Goal: Check status: Check status

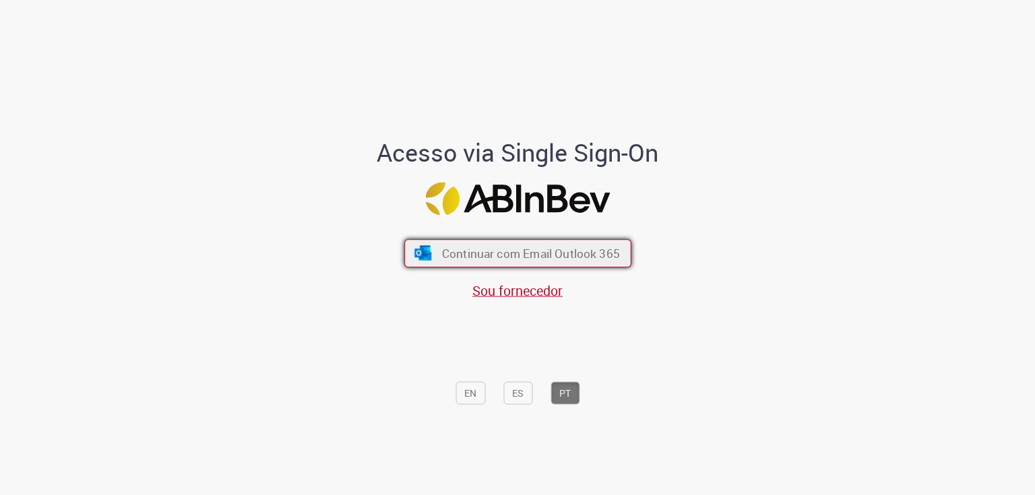
click at [545, 253] on span "Continuar com Email Outlook 365" at bounding box center [530, 253] width 178 height 16
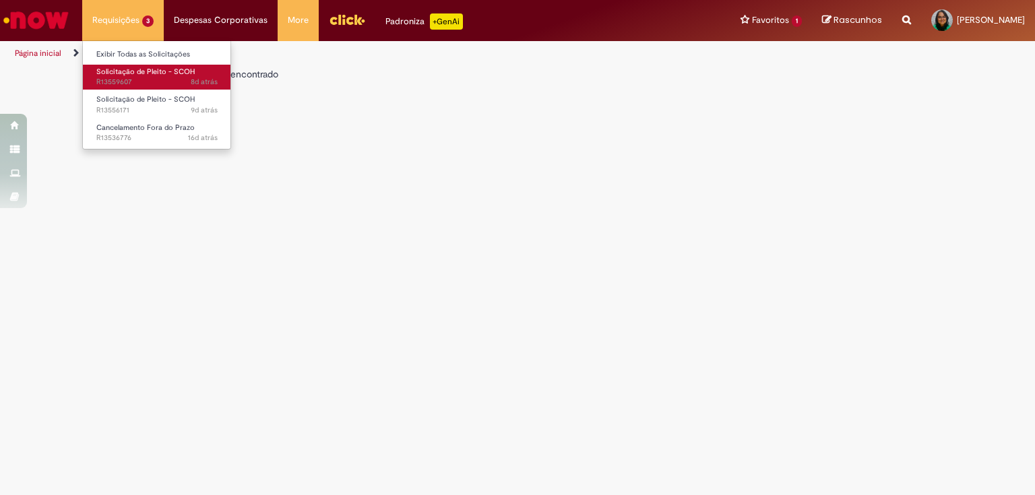
click at [135, 76] on link "Solicitação de Pleito - SCOH 8d atrás 8 dias atrás R13559607" at bounding box center [157, 77] width 148 height 25
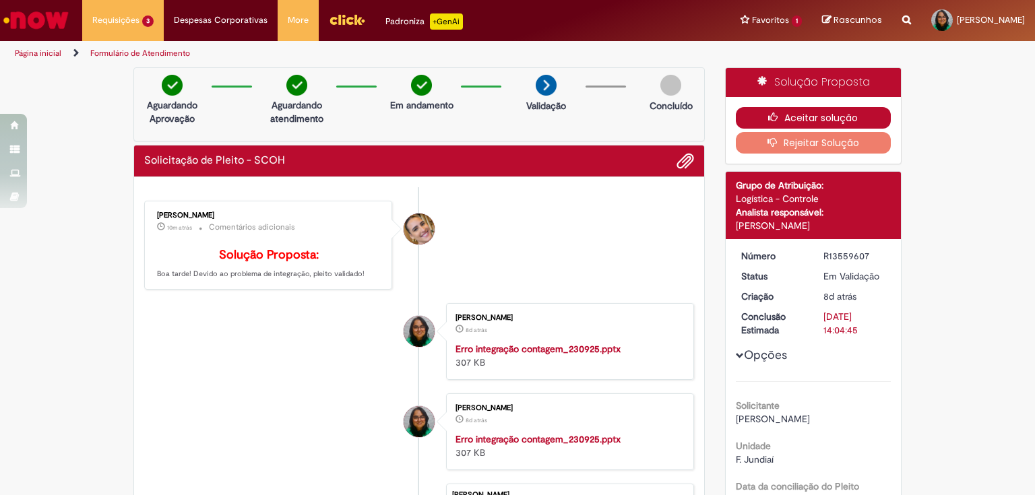
click at [801, 115] on button "Aceitar solução" at bounding box center [814, 118] width 156 height 22
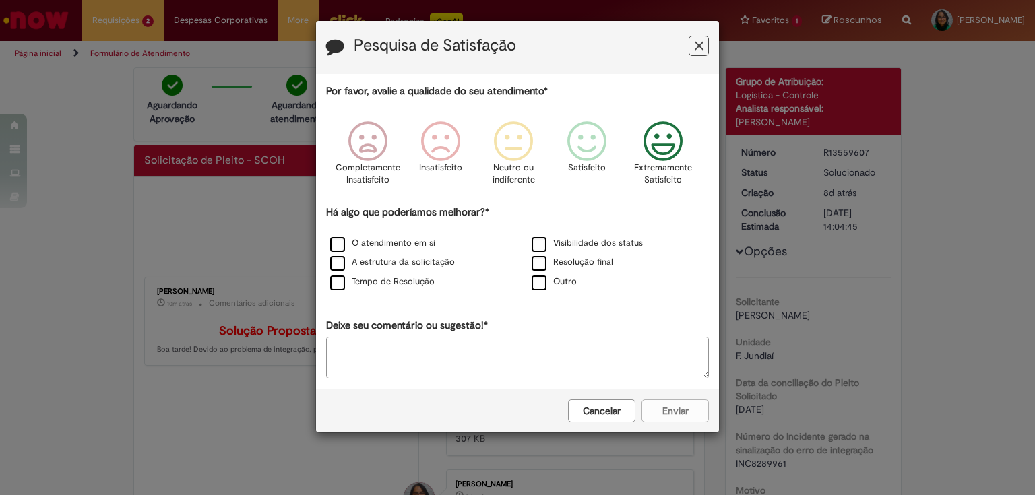
click at [658, 143] on icon "Feedback" at bounding box center [663, 141] width 51 height 40
click at [375, 281] on label "Tempo de Resolução" at bounding box center [382, 282] width 104 height 13
click at [536, 263] on label "Resolução final" at bounding box center [573, 262] width 82 height 13
click at [332, 278] on label "Tempo de Resolução" at bounding box center [382, 282] width 104 height 13
click at [675, 410] on button "Enviar" at bounding box center [675, 411] width 67 height 23
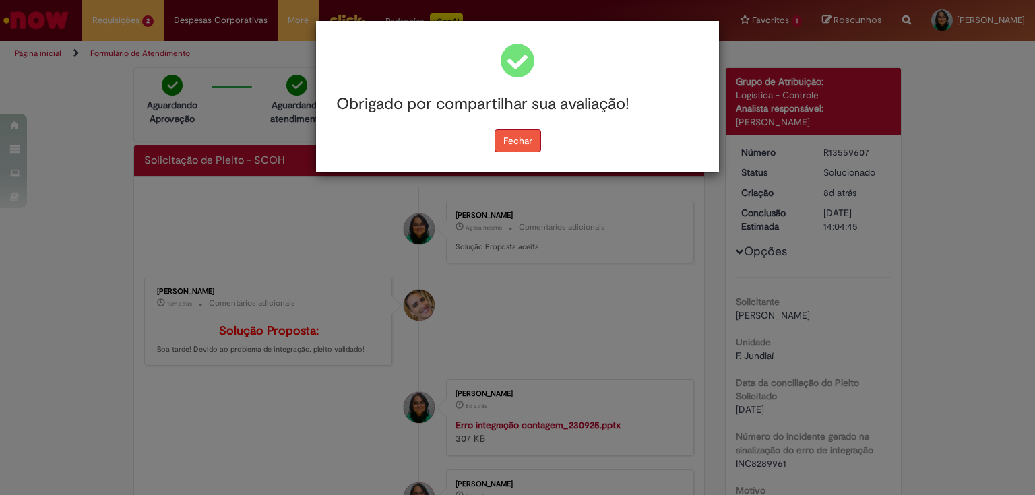
click at [511, 142] on button "Fechar" at bounding box center [518, 140] width 47 height 23
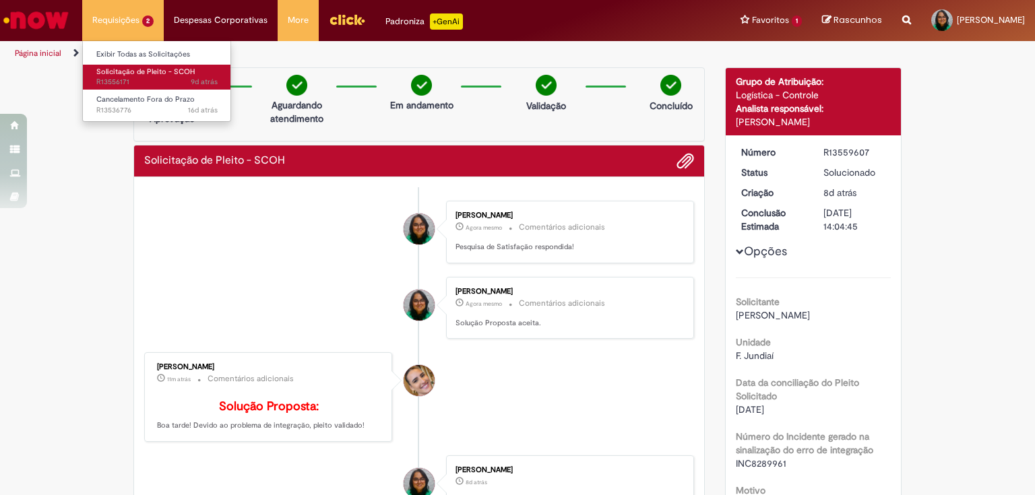
click at [130, 78] on span "9d atrás 9 dias atrás R13556171" at bounding box center [156, 82] width 121 height 11
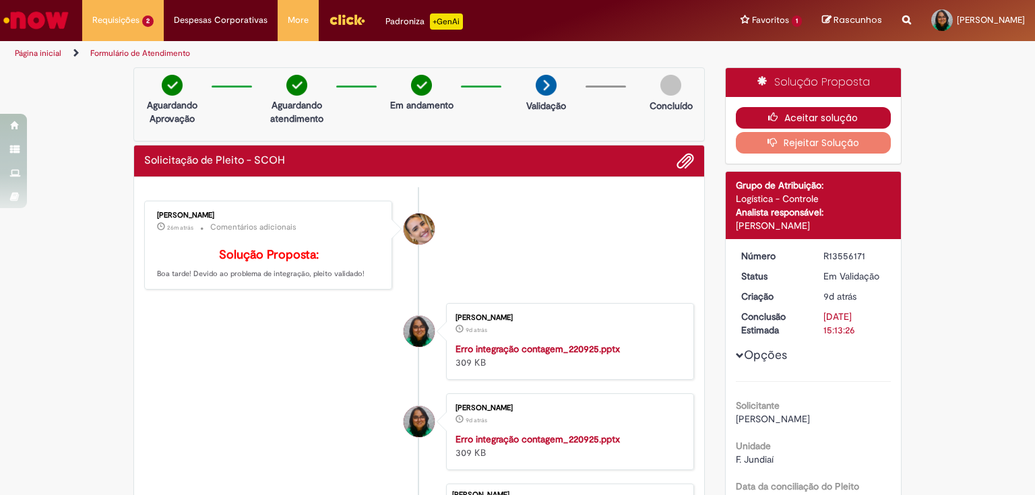
click at [814, 121] on button "Aceitar solução" at bounding box center [814, 118] width 156 height 22
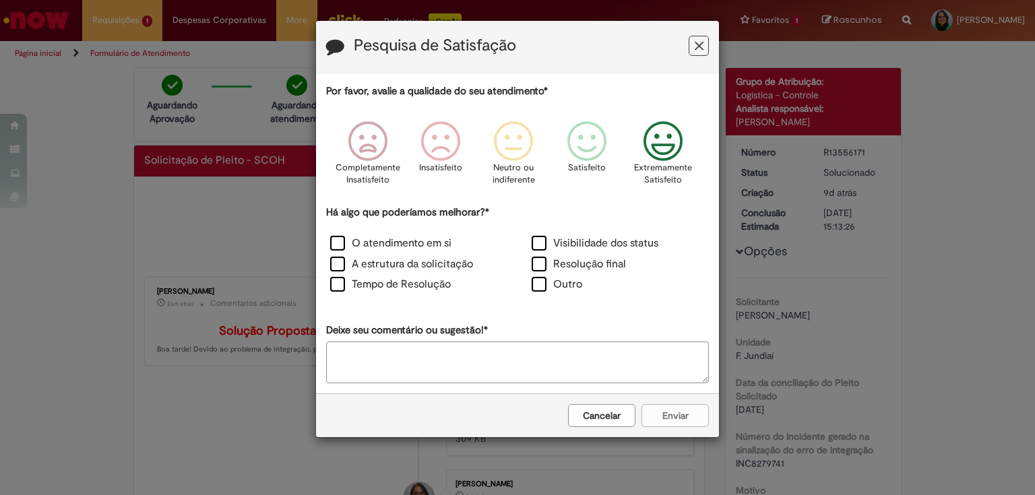
click at [664, 146] on icon "Feedback" at bounding box center [663, 141] width 51 height 40
click at [538, 267] on label "Resolução final" at bounding box center [579, 265] width 94 height 16
click at [656, 410] on button "Enviar" at bounding box center [675, 415] width 67 height 23
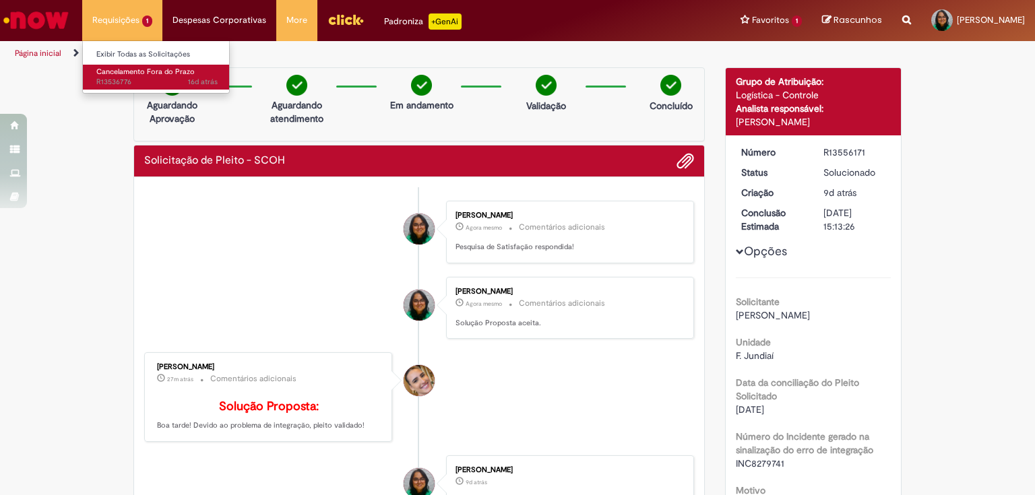
click at [126, 83] on span "16d atrás 16 dias atrás R13536776" at bounding box center [156, 82] width 121 height 11
